Goal: Task Accomplishment & Management: Manage account settings

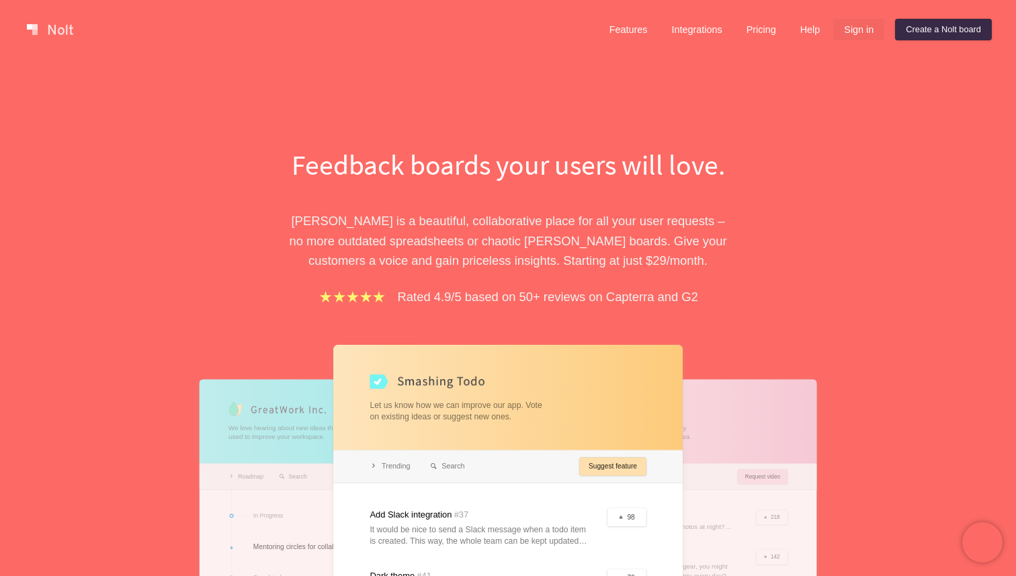
click at [867, 33] on link "Sign in" at bounding box center [858, 29] width 51 height 21
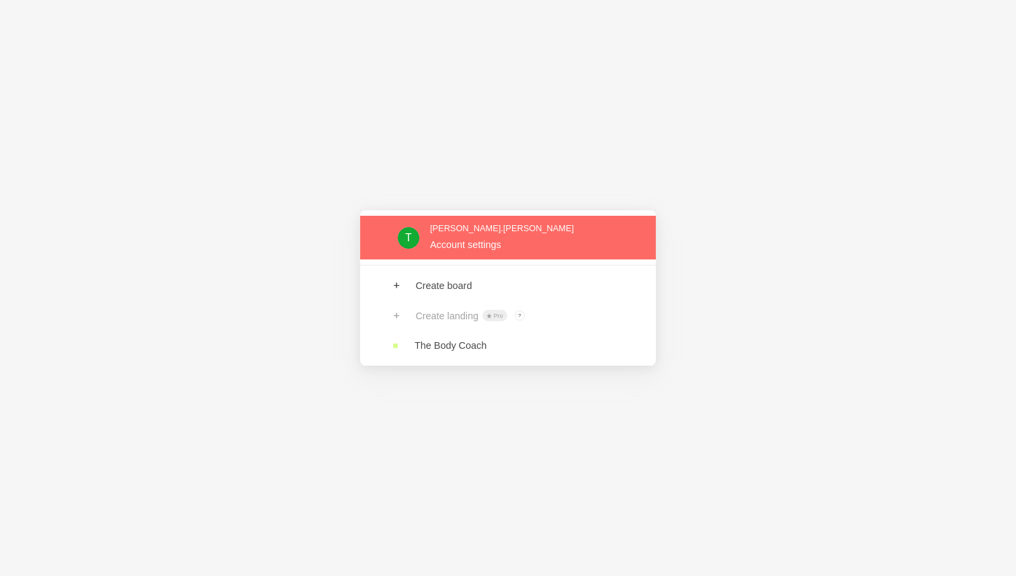
click at [496, 243] on link at bounding box center [508, 238] width 296 height 44
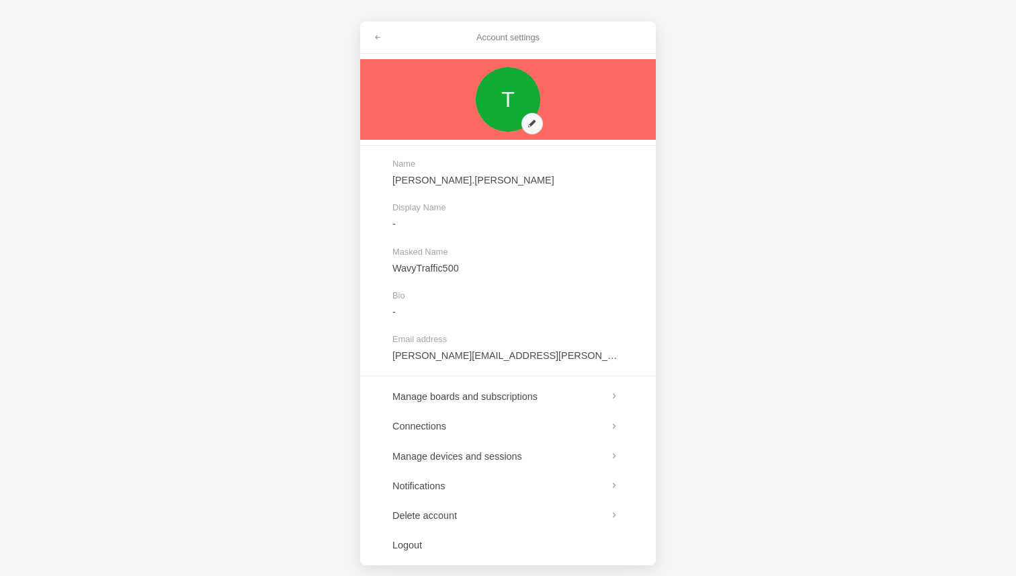
click at [392, 62] on link at bounding box center [508, 99] width 296 height 81
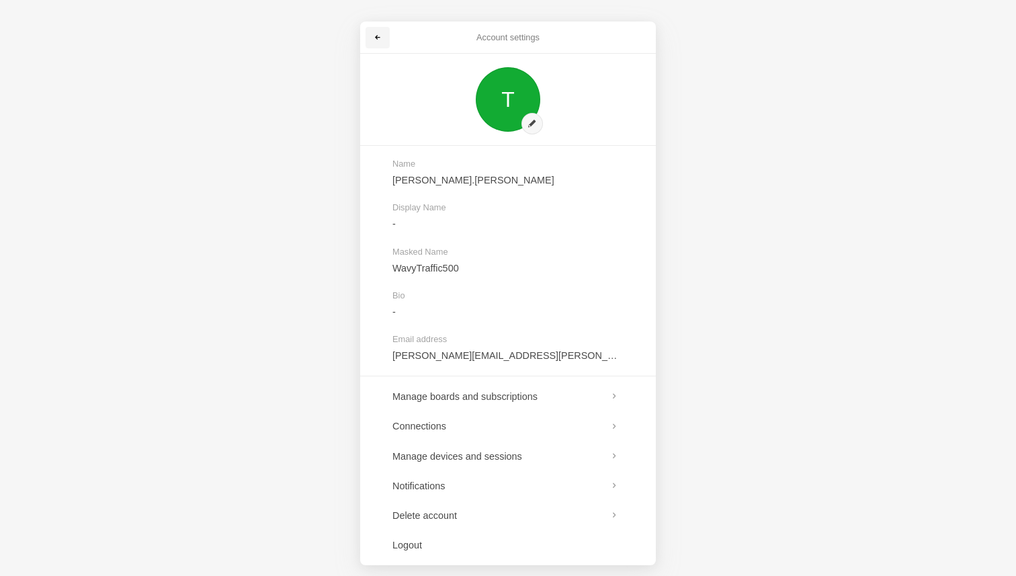
click at [386, 32] on link at bounding box center [377, 37] width 24 height 21
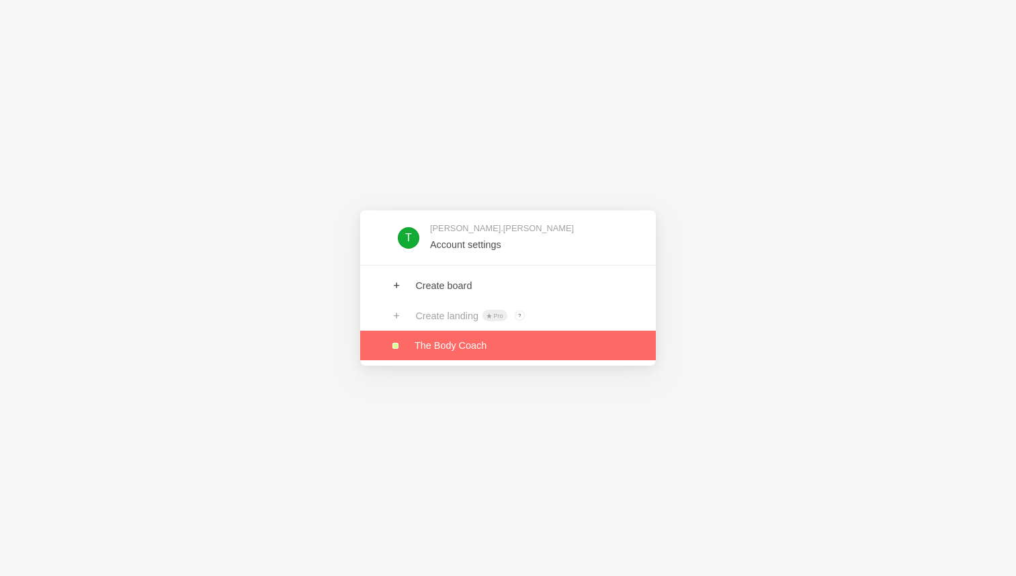
click at [438, 340] on link at bounding box center [508, 345] width 296 height 30
